Goal: Task Accomplishment & Management: Manage account settings

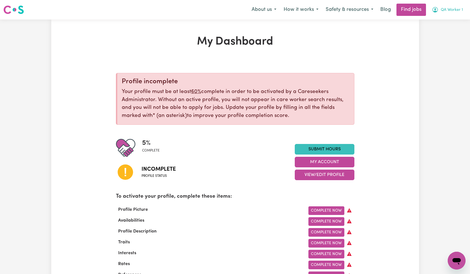
click at [462, 6] on button "QA Worker 1" at bounding box center [447, 10] width 38 height 12
click at [437, 42] on link "Logout" at bounding box center [444, 42] width 44 height 11
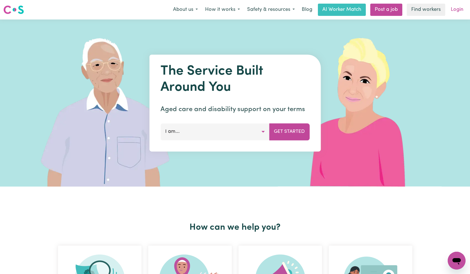
click at [450, 5] on link "Login" at bounding box center [456, 10] width 19 height 12
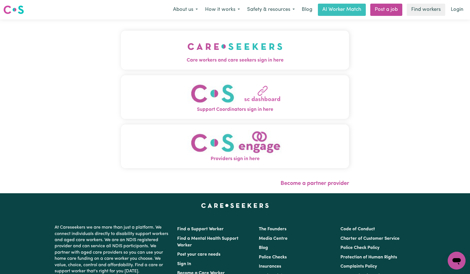
click at [187, 51] on img "Care workers and care seekers sign in here" at bounding box center [234, 46] width 95 height 21
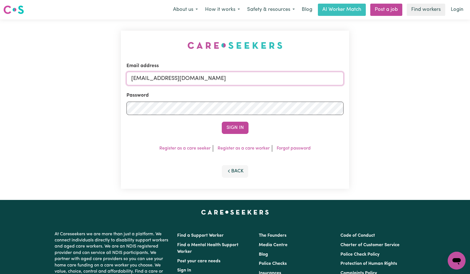
click at [234, 81] on input "[EMAIL_ADDRESS][DOMAIN_NAME]" at bounding box center [234, 78] width 217 height 13
type input "[EMAIL_ADDRESS][DOMAIN_NAME]"
drag, startPoint x: 231, startPoint y: 128, endPoint x: 242, endPoint y: 127, distance: 11.4
click at [231, 128] on button "Sign In" at bounding box center [235, 128] width 27 height 12
